Goal: Obtain resource: Download file/media

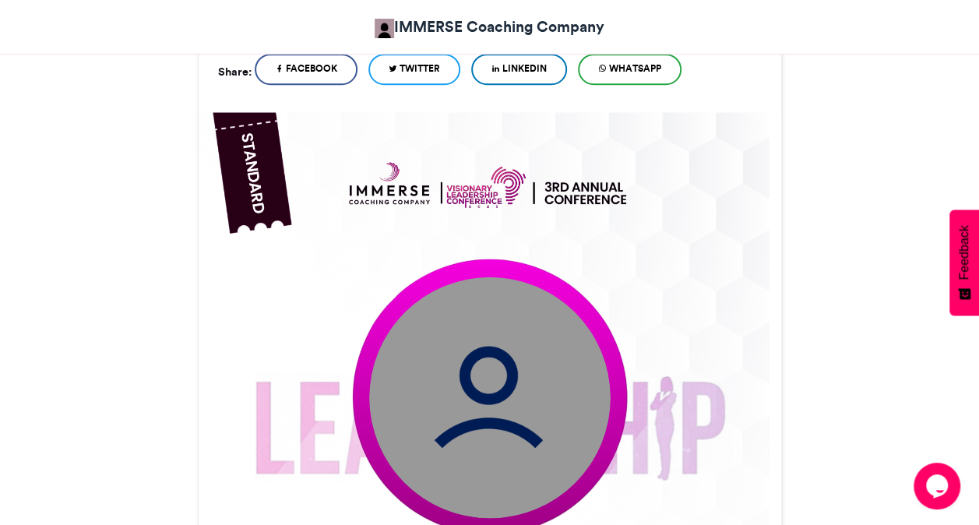
scroll to position [386, 0]
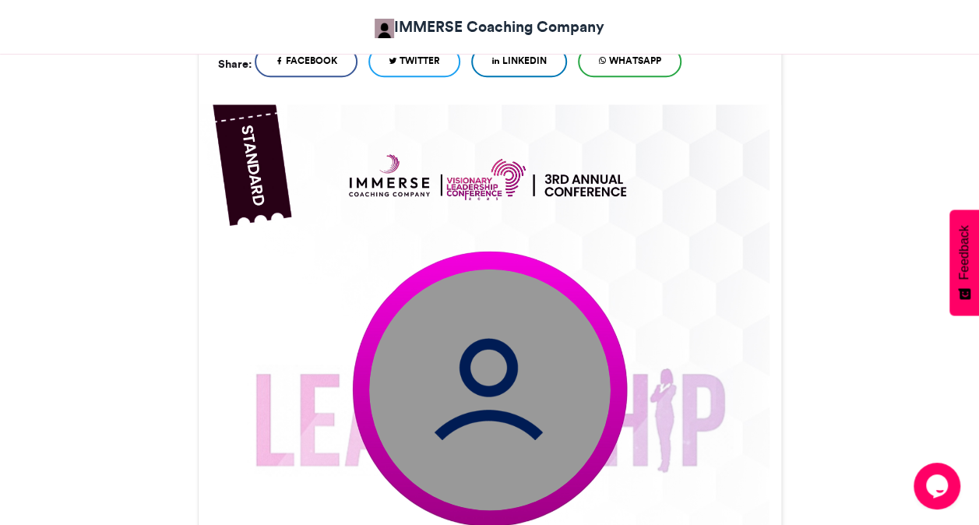
click at [544, 389] on img at bounding box center [490, 390] width 242 height 242
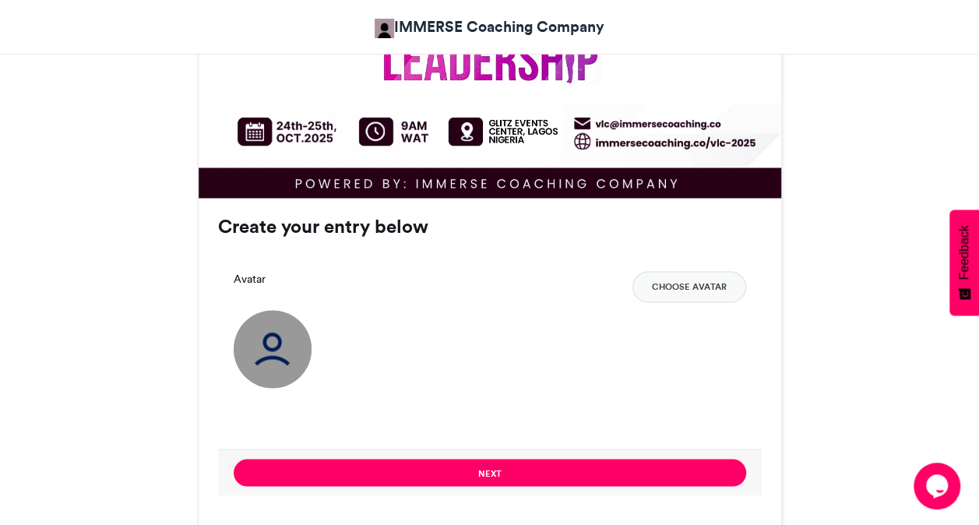
scroll to position [1062, 0]
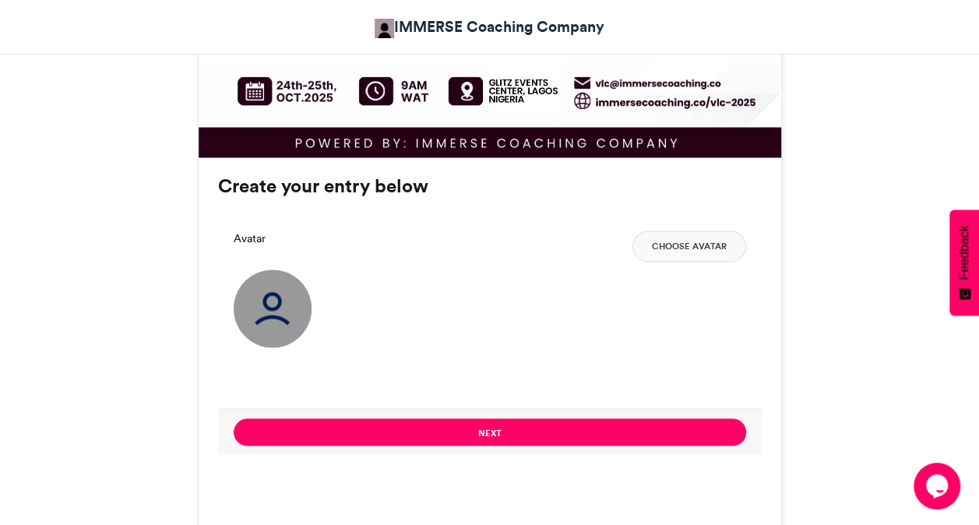
click at [280, 301] on img at bounding box center [273, 309] width 78 height 78
click at [678, 242] on button "Choose Avatar" at bounding box center [690, 246] width 114 height 31
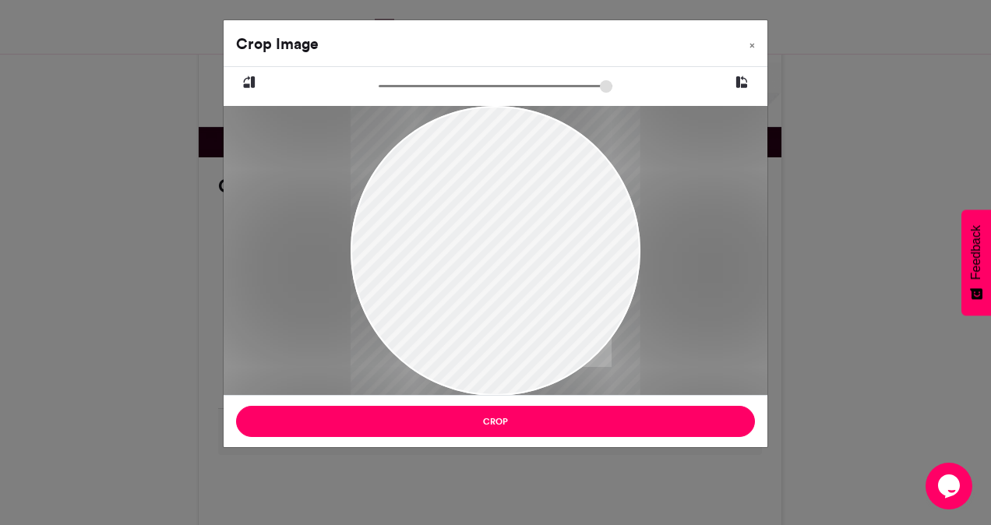
drag, startPoint x: 551, startPoint y: 255, endPoint x: 475, endPoint y: 218, distance: 84.0
click at [475, 218] on div at bounding box center [496, 209] width 290 height 386
drag, startPoint x: 536, startPoint y: 222, endPoint x: 482, endPoint y: 182, distance: 66.8
click at [482, 182] on div at bounding box center [496, 203] width 290 height 386
drag, startPoint x: 536, startPoint y: 204, endPoint x: 471, endPoint y: 323, distance: 135.6
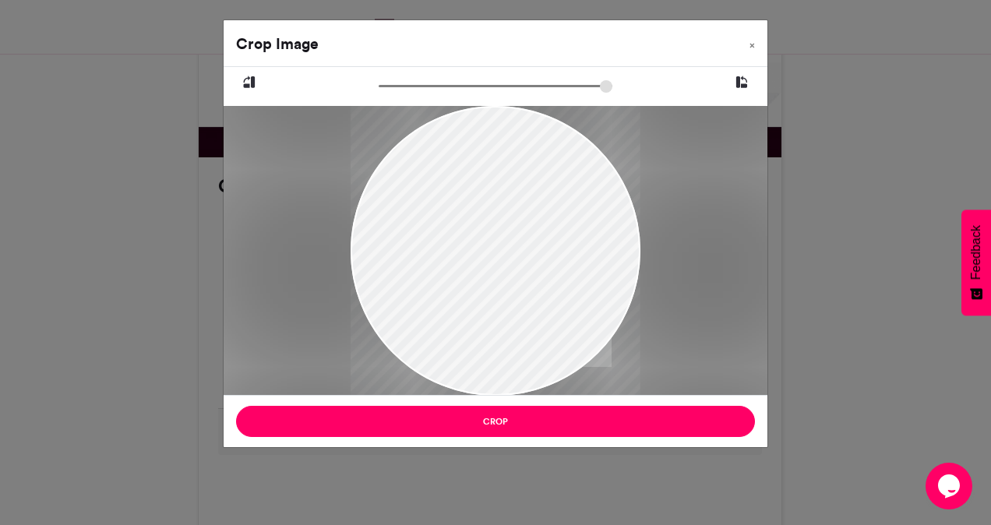
click at [471, 323] on div at bounding box center [496, 298] width 290 height 386
drag, startPoint x: 550, startPoint y: 309, endPoint x: 561, endPoint y: 337, distance: 30.1
click at [561, 337] on div at bounding box center [496, 298] width 290 height 386
drag, startPoint x: 561, startPoint y: 337, endPoint x: 555, endPoint y: 296, distance: 41.0
click at [555, 296] on div at bounding box center [496, 256] width 290 height 386
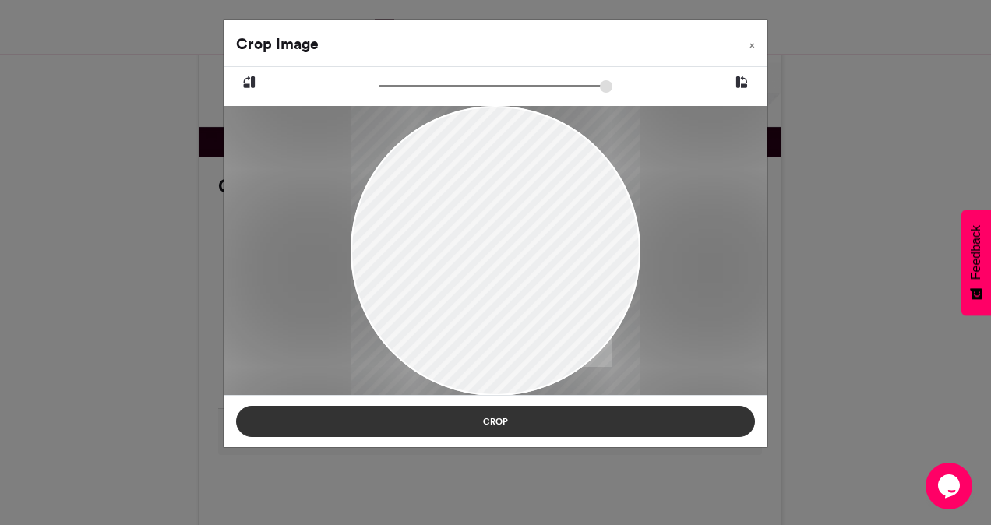
click at [533, 418] on button "Crop" at bounding box center [495, 421] width 519 height 31
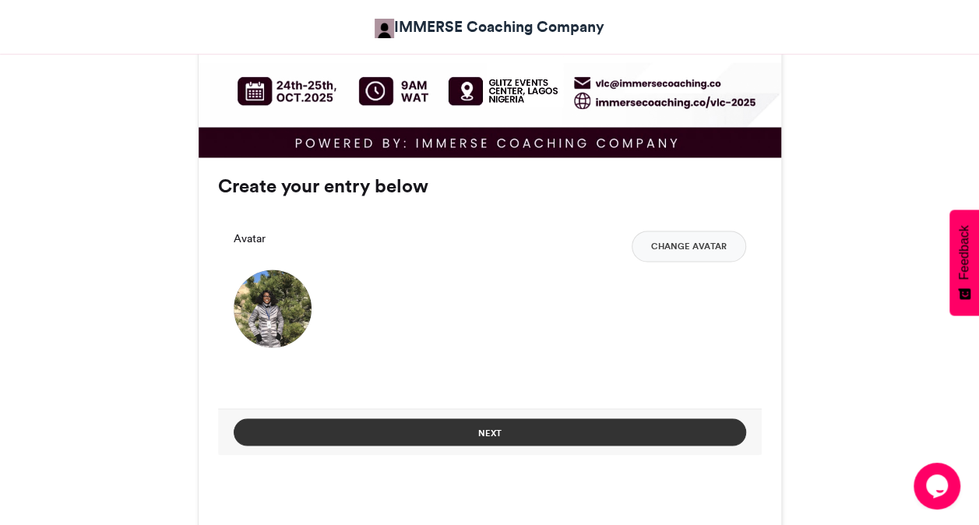
click at [616, 432] on button "Next" at bounding box center [490, 431] width 513 height 27
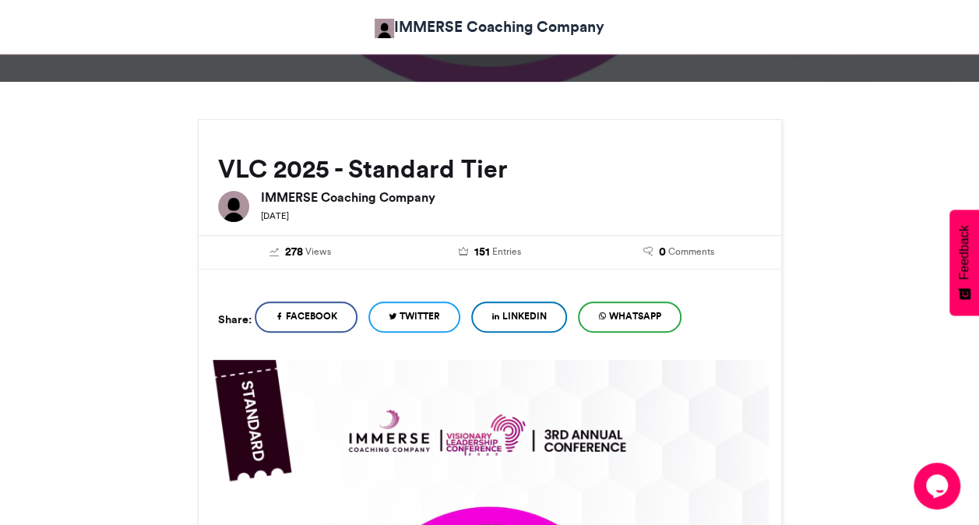
scroll to position [845, 0]
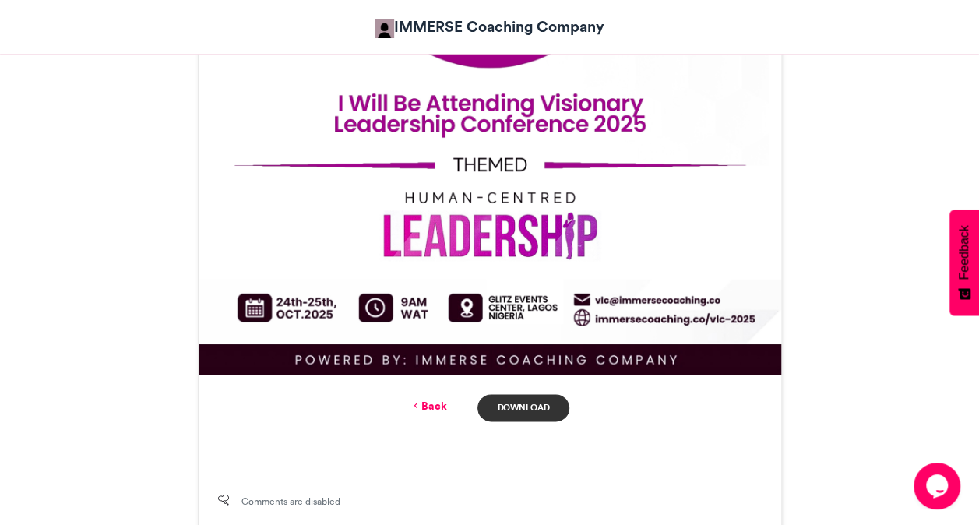
click at [535, 404] on link "Download" at bounding box center [523, 407] width 91 height 27
